Goal: Information Seeking & Learning: Learn about a topic

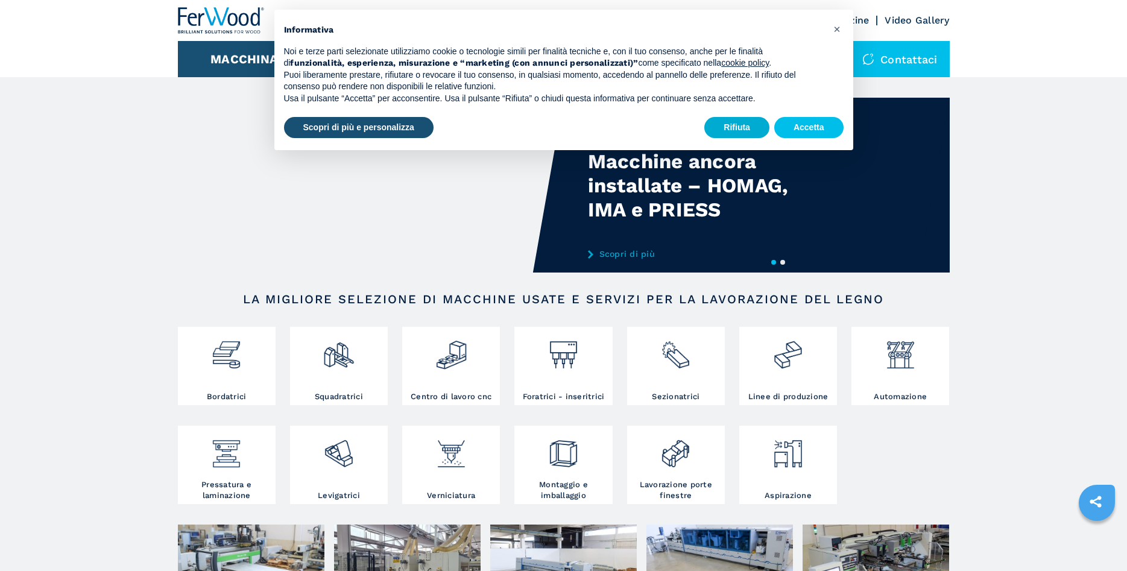
click at [732, 118] on button "Rifiuta" at bounding box center [736, 128] width 65 height 22
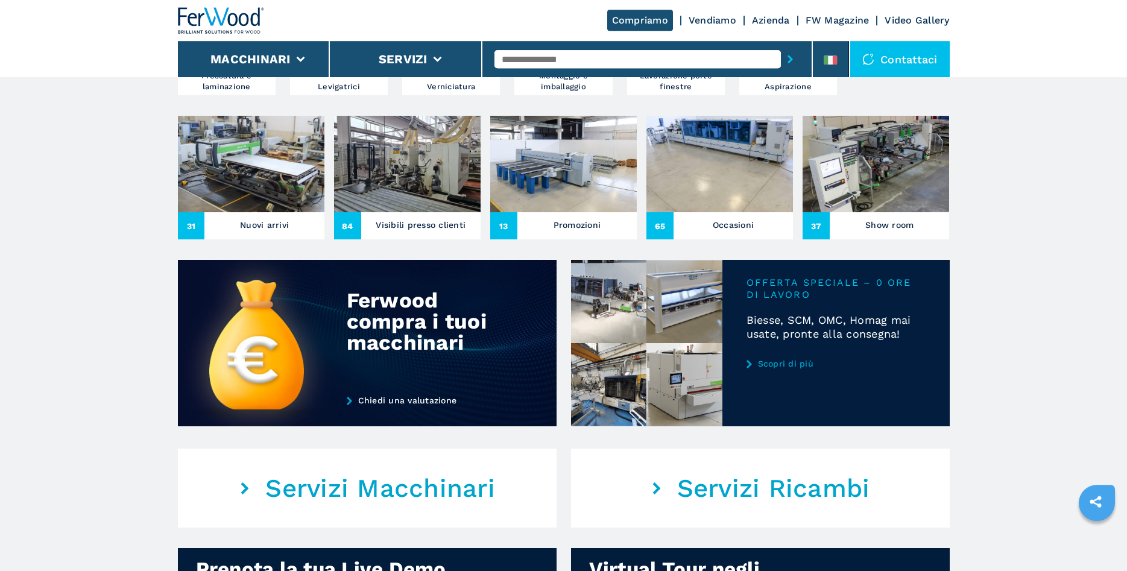
scroll to position [431, 0]
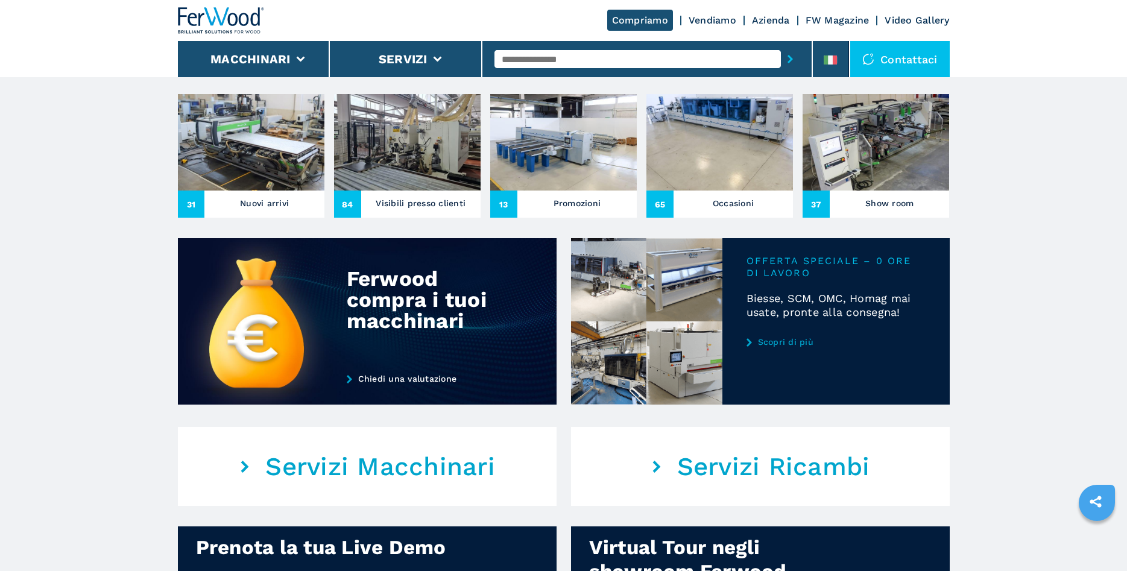
click at [245, 197] on h3 "Nuovi arrivi" at bounding box center [264, 203] width 49 height 17
click at [266, 206] on h3 "Nuovi arrivi" at bounding box center [264, 203] width 49 height 17
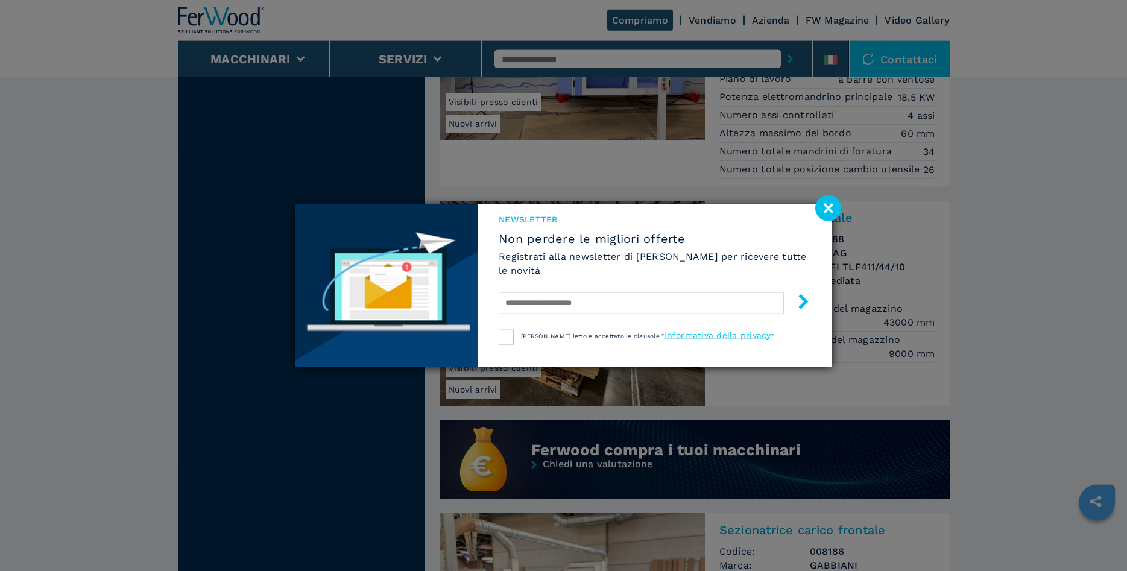
scroll to position [800, 0]
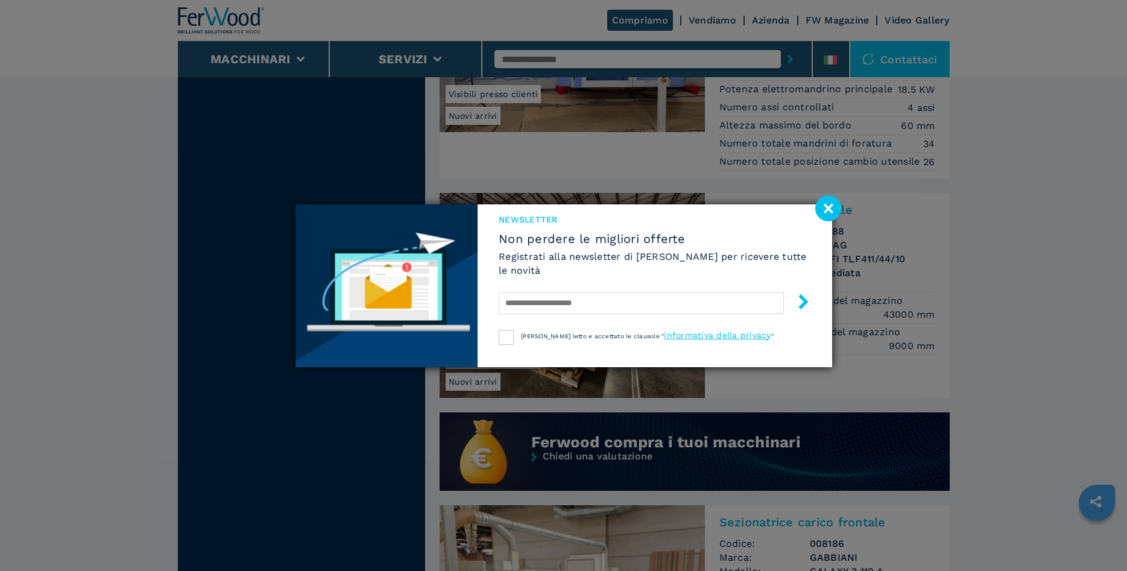
click at [824, 210] on image at bounding box center [828, 208] width 26 height 26
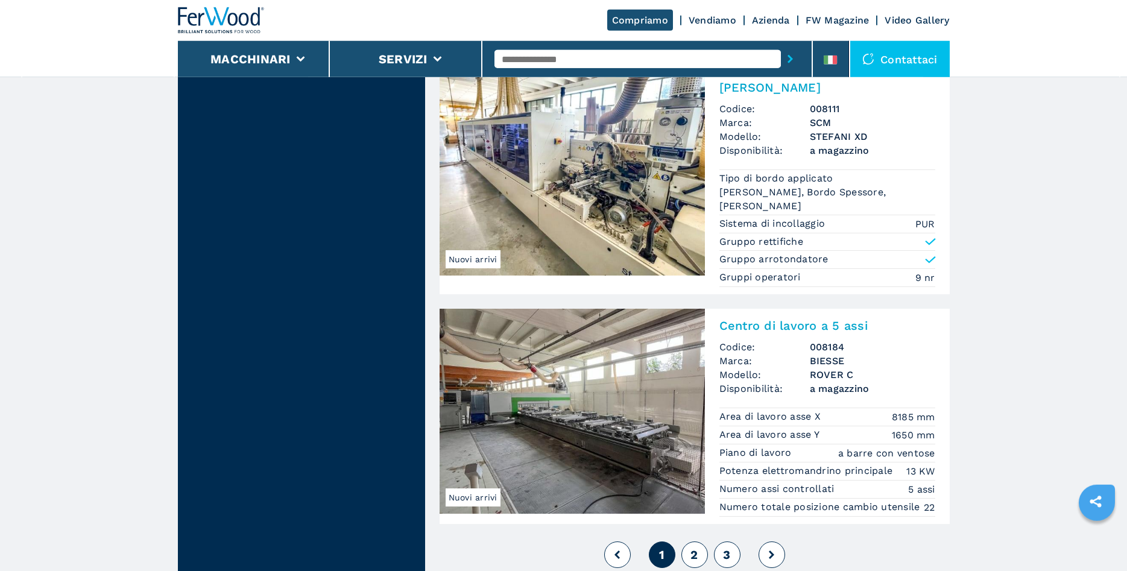
scroll to position [2706, 0]
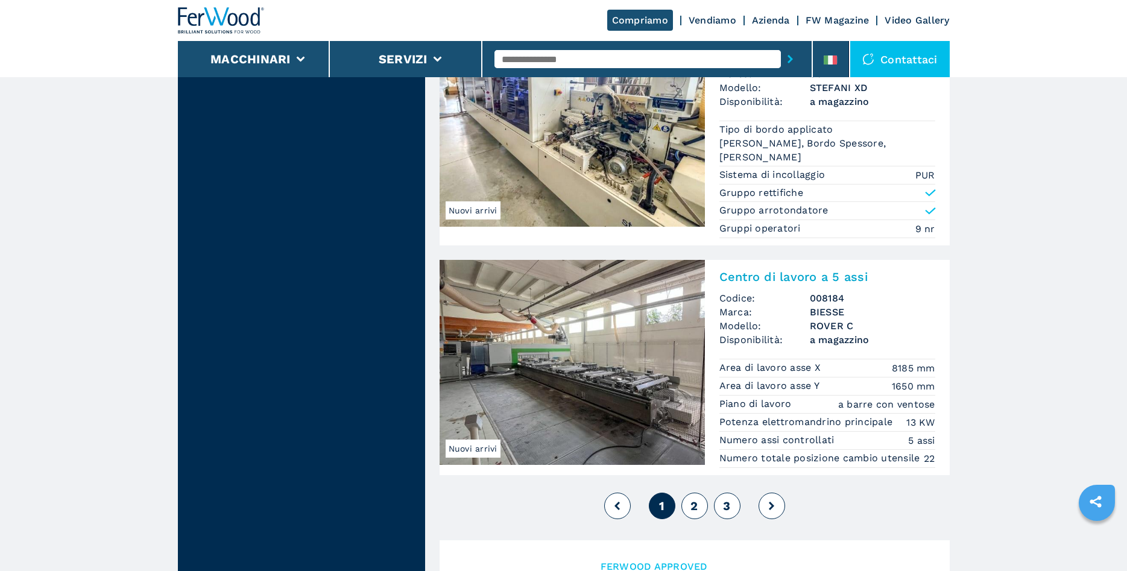
click at [562, 367] on img at bounding box center [572, 362] width 265 height 205
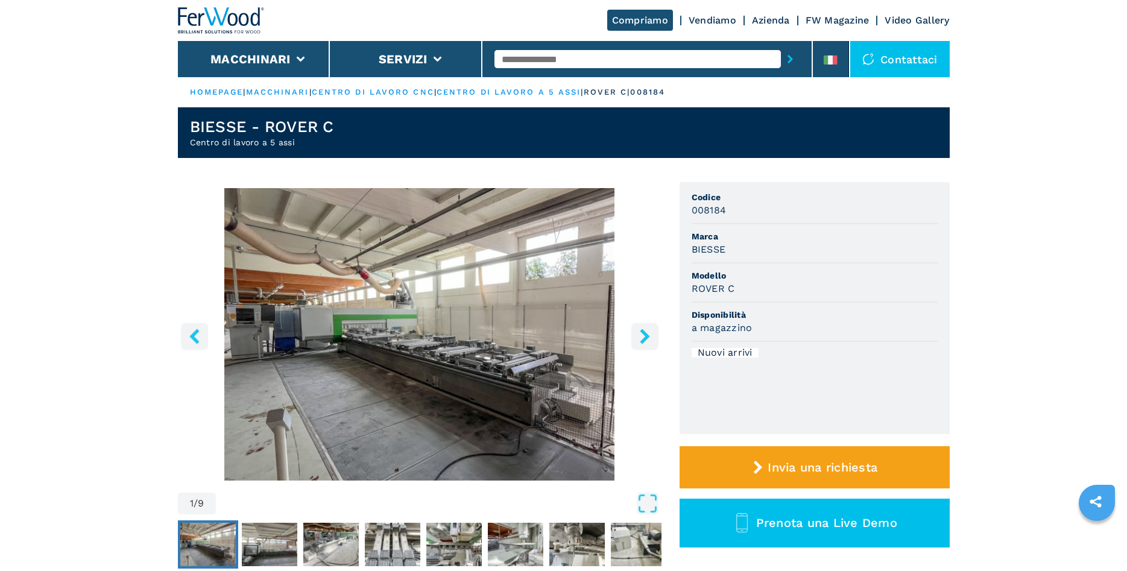
click at [645, 337] on icon "right-button" at bounding box center [645, 336] width 10 height 15
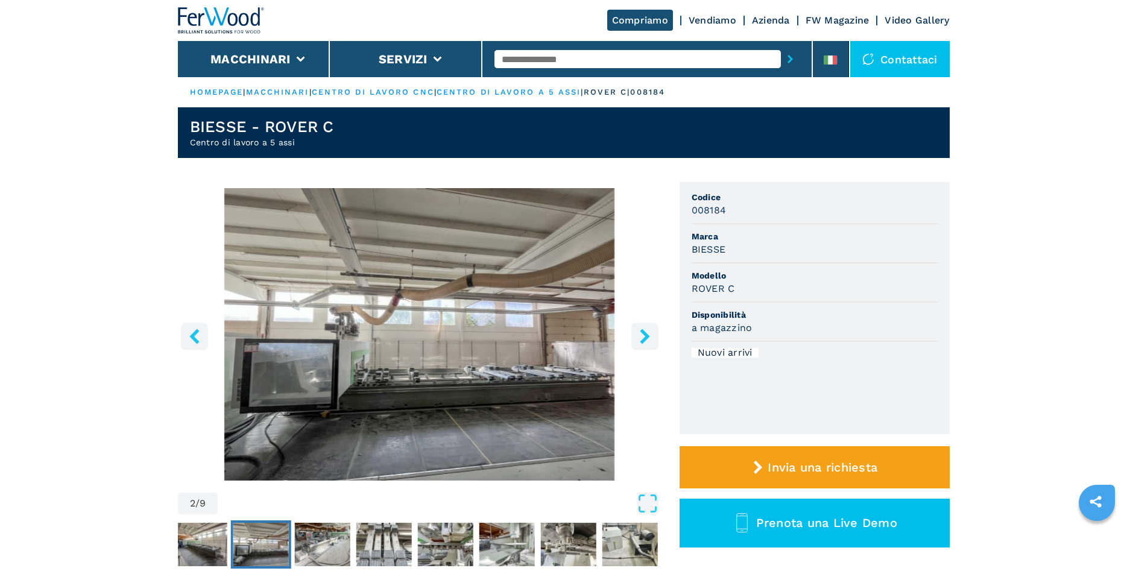
click at [645, 338] on icon "right-button" at bounding box center [645, 336] width 10 height 15
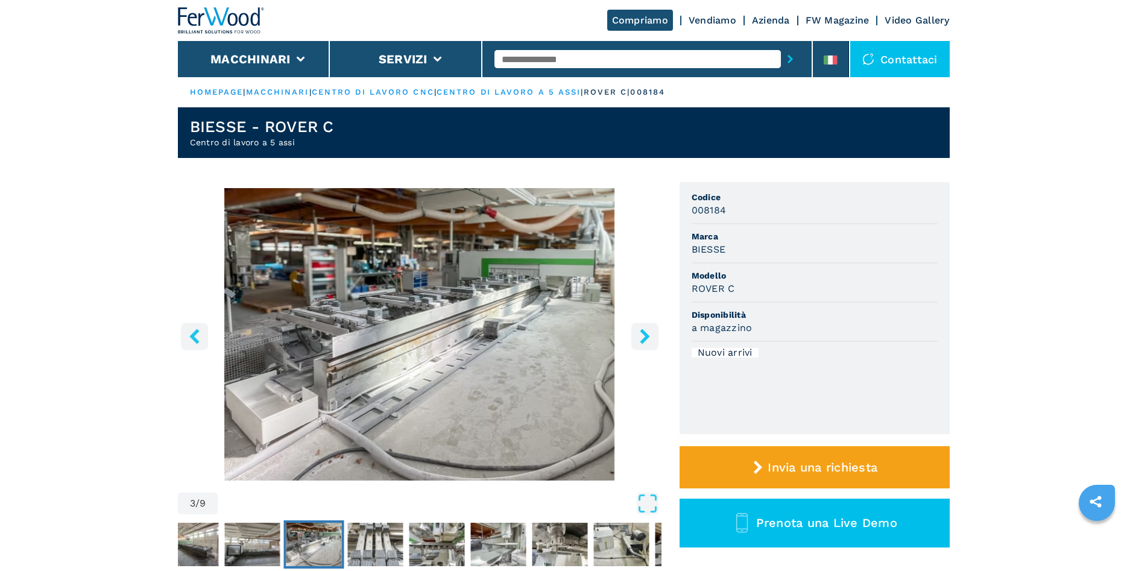
click at [645, 338] on icon "right-button" at bounding box center [645, 336] width 10 height 15
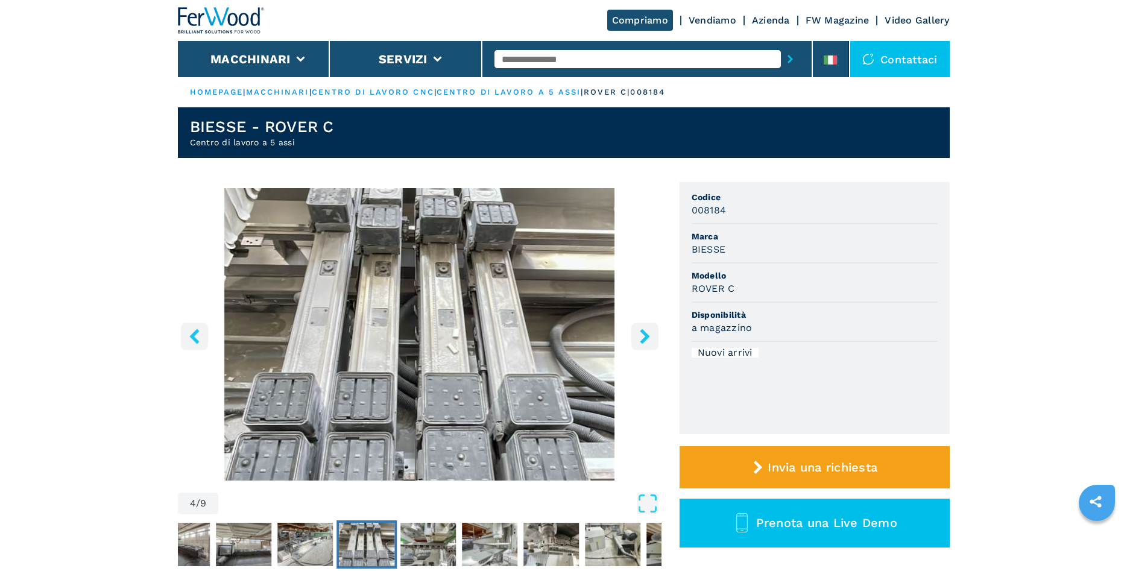
click at [645, 338] on icon "right-button" at bounding box center [645, 336] width 10 height 15
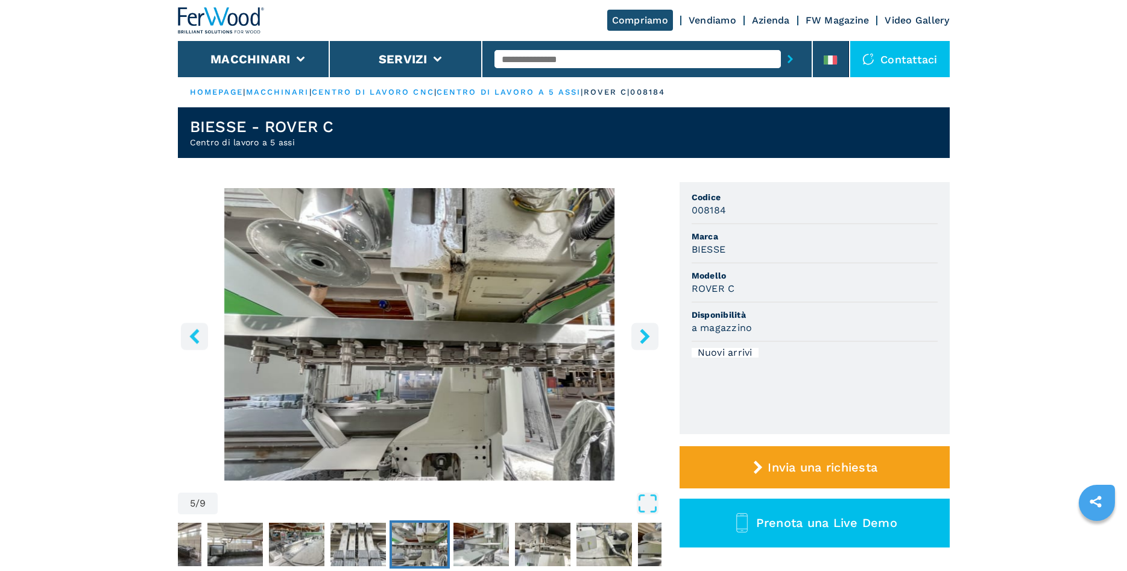
click at [645, 338] on icon "right-button" at bounding box center [645, 336] width 10 height 15
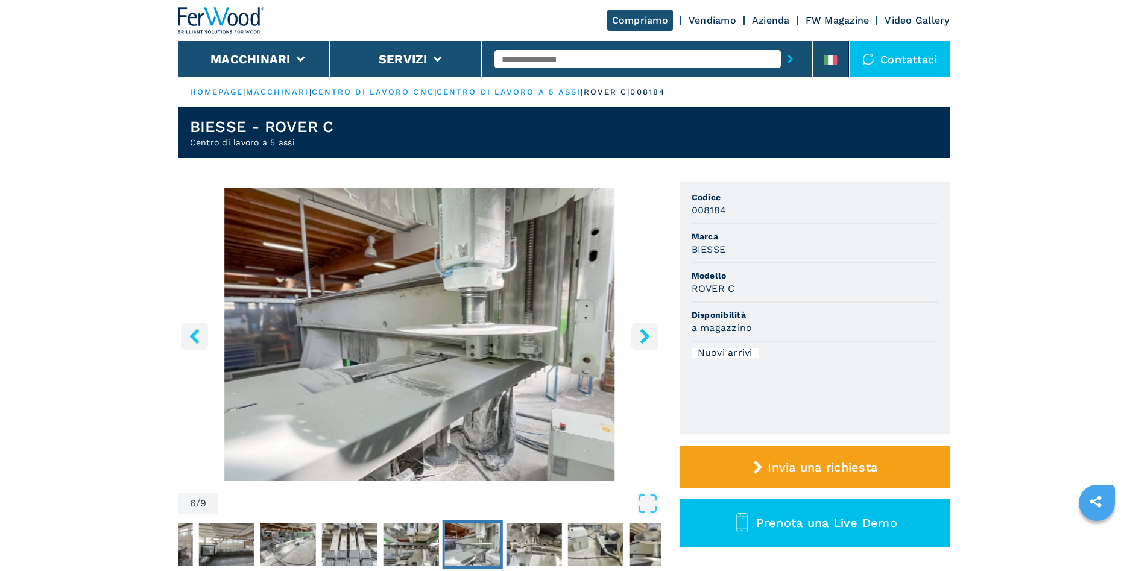
click at [645, 338] on icon "right-button" at bounding box center [645, 336] width 10 height 15
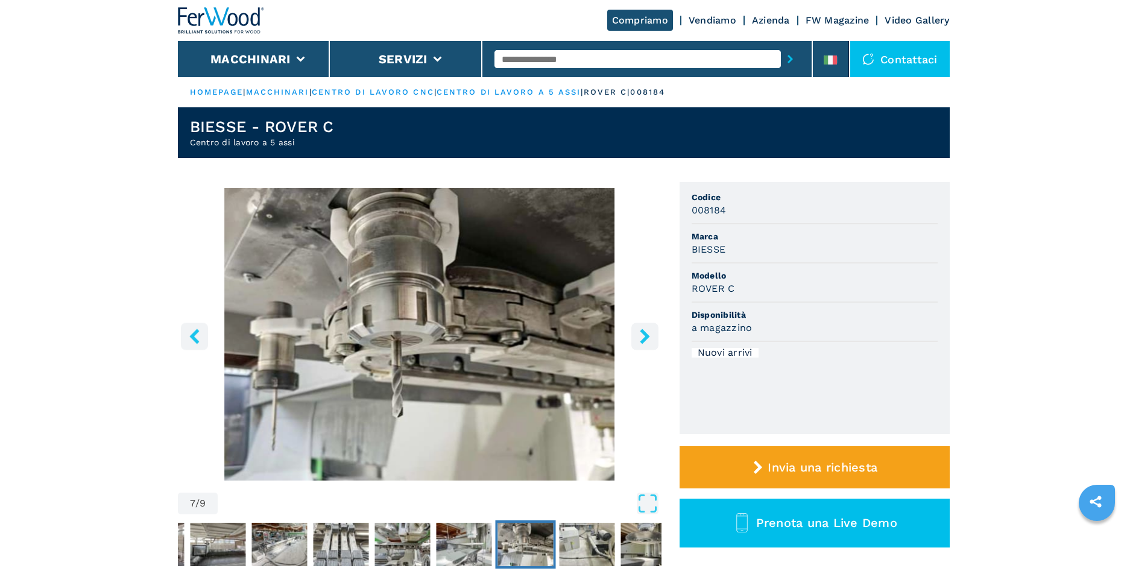
click at [645, 338] on icon "right-button" at bounding box center [645, 336] width 10 height 15
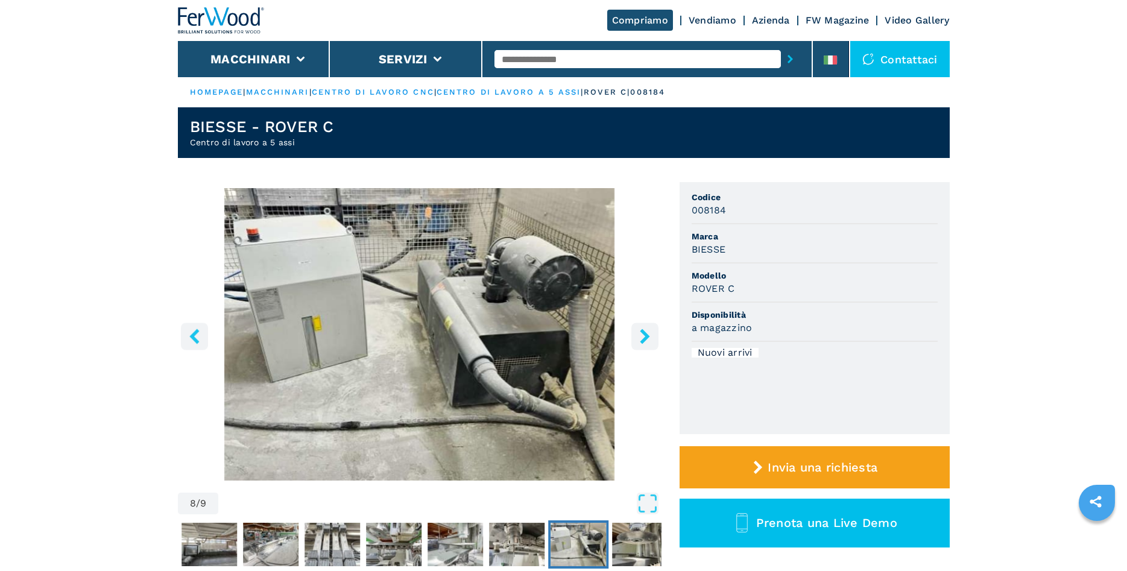
click at [645, 338] on icon "right-button" at bounding box center [645, 336] width 10 height 15
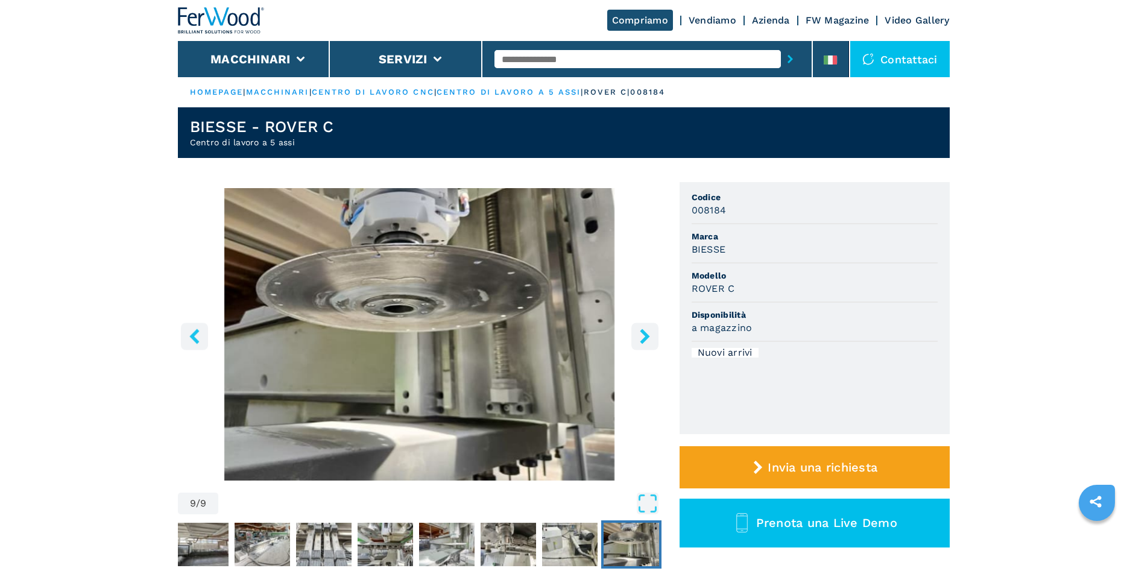
click at [645, 338] on icon "right-button" at bounding box center [645, 336] width 10 height 15
